Goal: Transaction & Acquisition: Purchase product/service

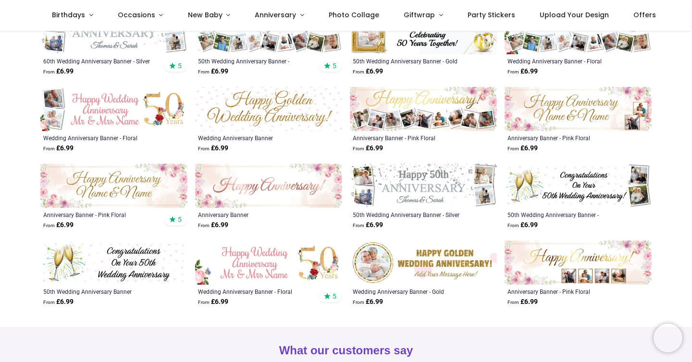
scroll to position [302, 0]
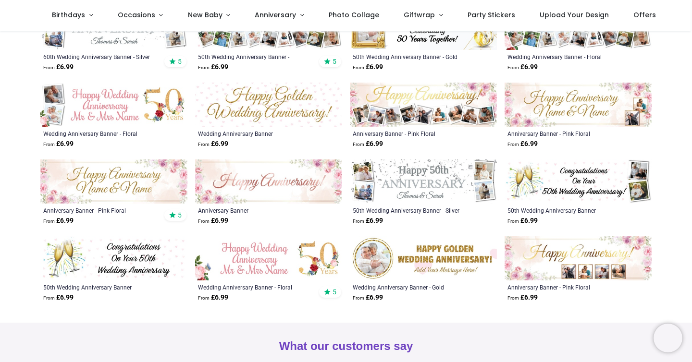
click at [420, 265] on img at bounding box center [423, 258] width 147 height 44
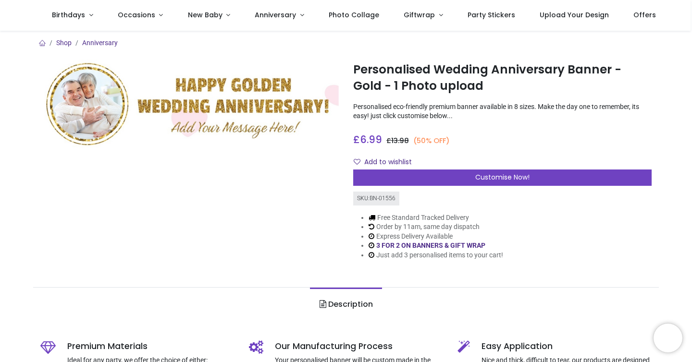
scroll to position [2, 0]
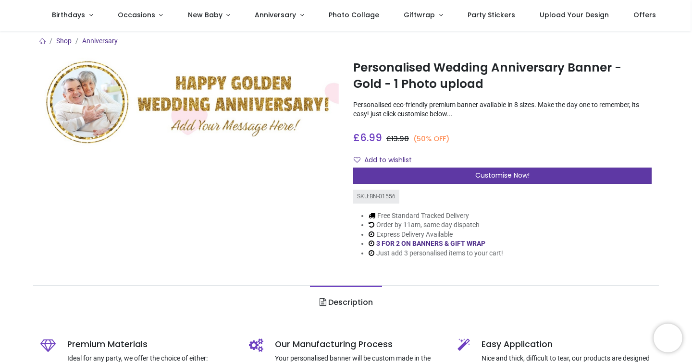
click at [478, 182] on div "Customise Now!" at bounding box center [502, 176] width 298 height 16
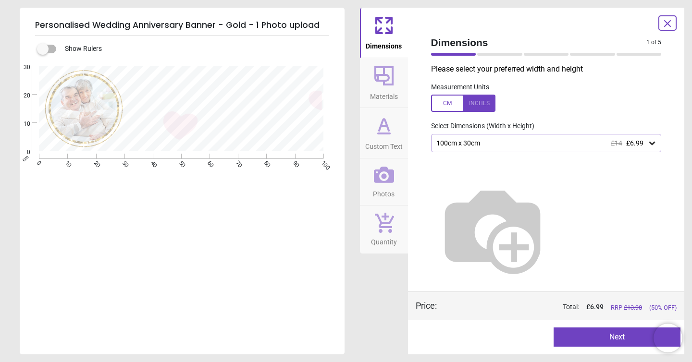
click at [480, 150] on div "100cm x 30cm £14 £6.99" at bounding box center [546, 143] width 231 height 18
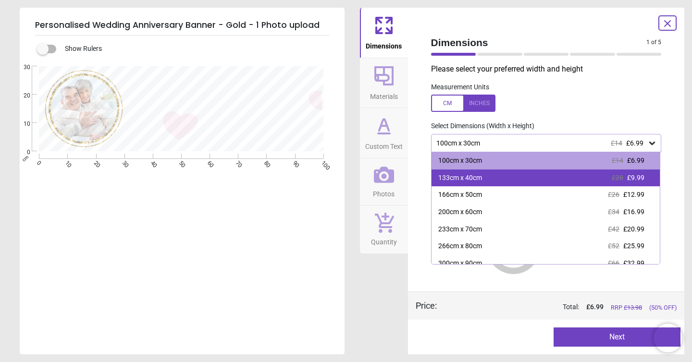
click at [486, 176] on div "133cm x 40cm £20 £9.99" at bounding box center [545, 178] width 229 height 17
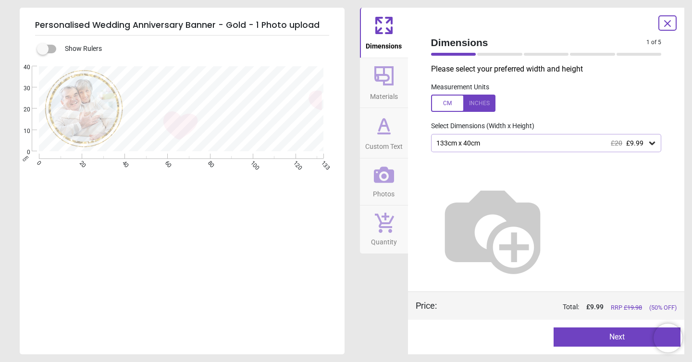
click at [375, 280] on div "Dimensions Materials Custom Text Photos Quantity" at bounding box center [384, 181] width 48 height 347
click at [667, 22] on icon at bounding box center [667, 24] width 12 height 12
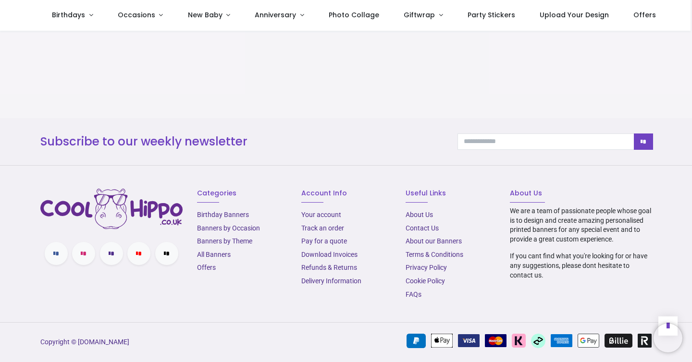
scroll to position [1076, 0]
click at [333, 282] on link "Delivery Information" at bounding box center [331, 281] width 60 height 8
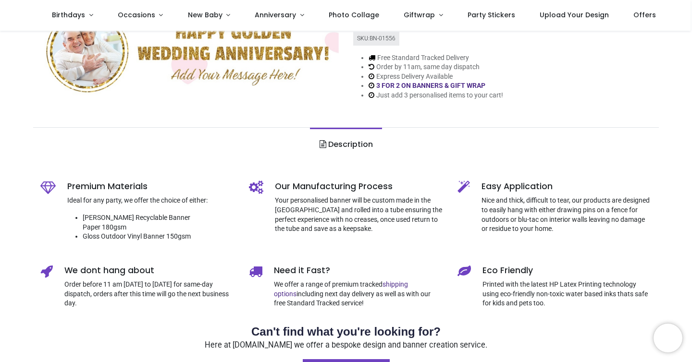
scroll to position [146, 0]
